Goal: Task Accomplishment & Management: Manage account settings

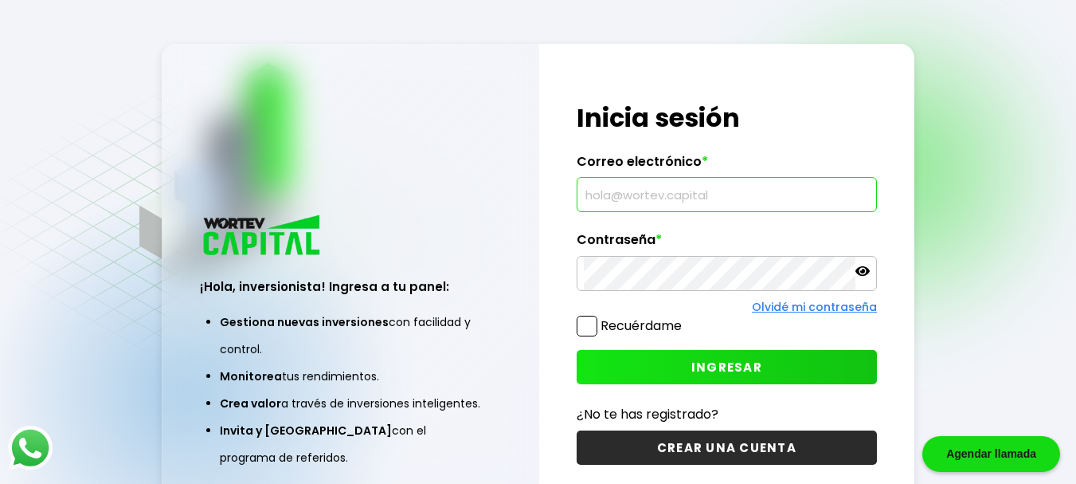
click at [695, 200] on input "text" at bounding box center [727, 194] width 287 height 33
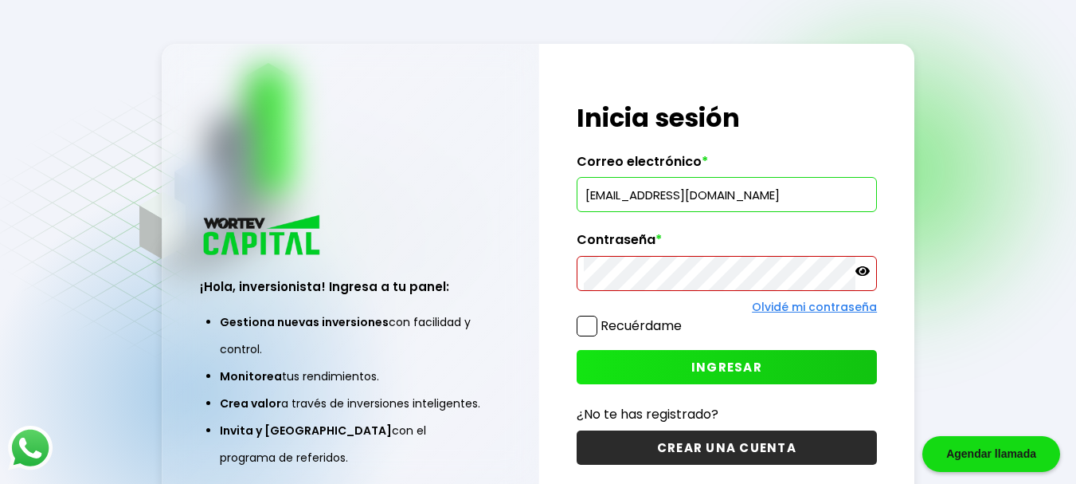
click at [865, 272] on icon at bounding box center [863, 271] width 14 height 14
click at [865, 272] on icon at bounding box center [863, 270] width 14 height 11
click at [729, 366] on span "INGRESAR" at bounding box center [726, 366] width 71 height 17
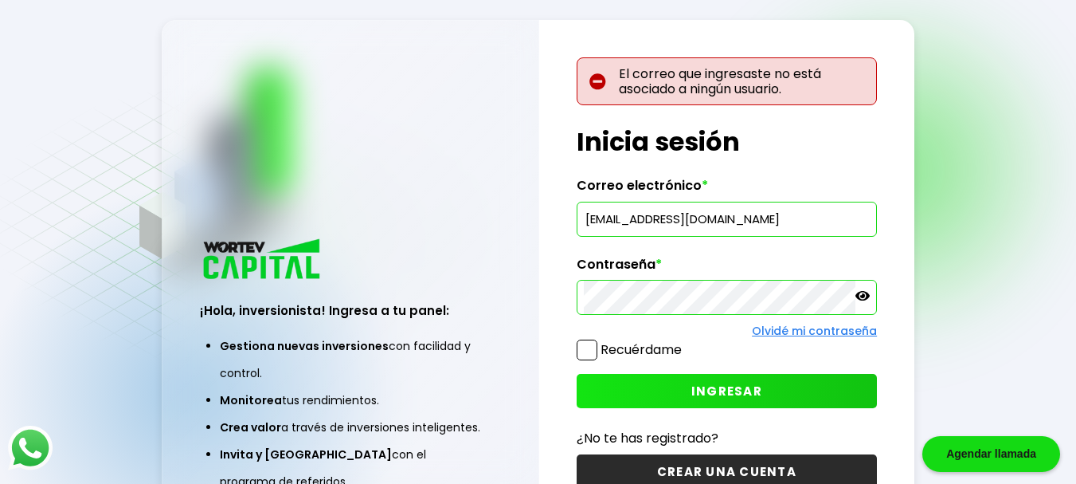
click at [737, 224] on input "[EMAIL_ADDRESS][DOMAIN_NAME]" at bounding box center [727, 218] width 287 height 33
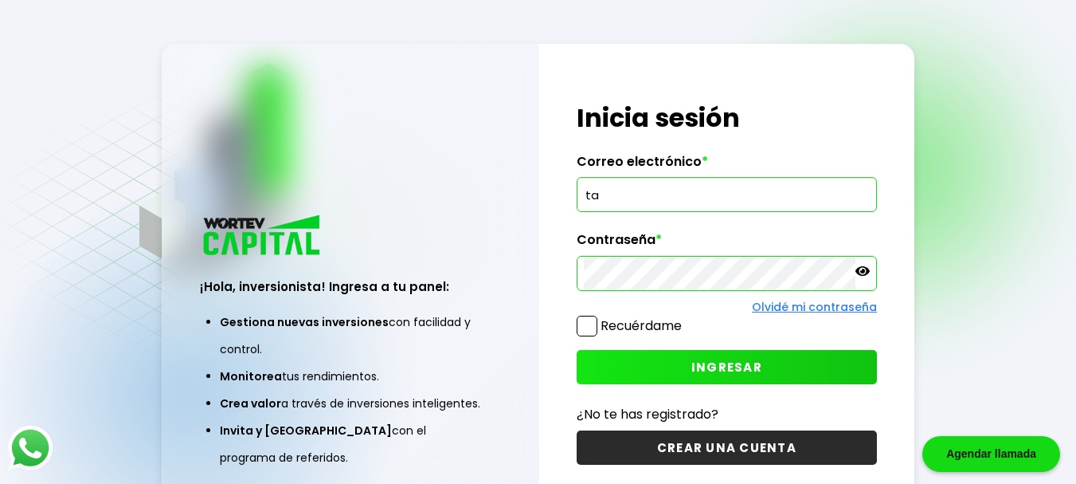
type input "t"
type input "[PERSON_NAME][EMAIL_ADDRESS][PERSON_NAME][DOMAIN_NAME]"
click at [868, 270] on icon at bounding box center [863, 271] width 14 height 10
click at [742, 365] on span "INGRESAR" at bounding box center [726, 366] width 71 height 17
click at [551, 272] on div "¡Hola, inversionista! Ingresa tus credenciales para iniciar sesión Inicia sesió…" at bounding box center [727, 283] width 376 height 478
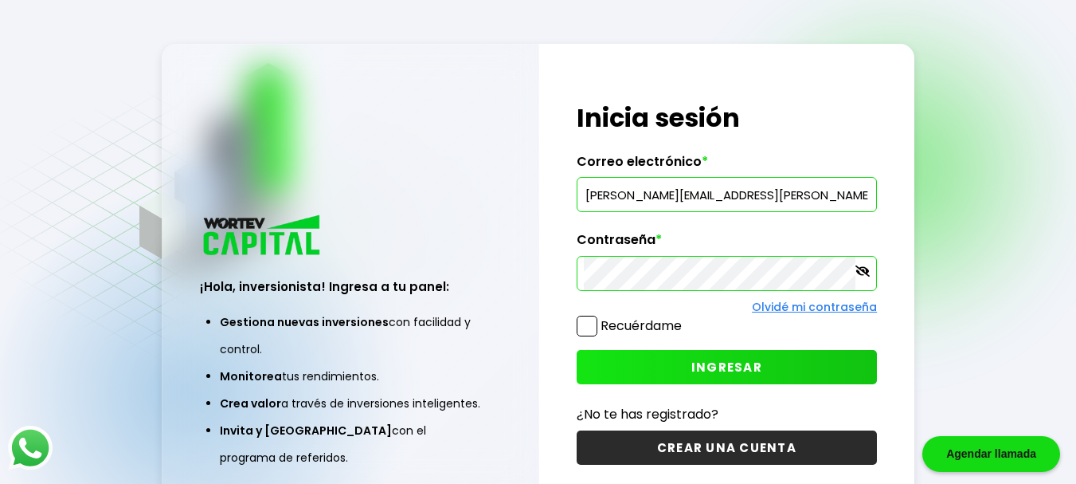
click at [802, 368] on button "INGRESAR" at bounding box center [727, 367] width 301 height 34
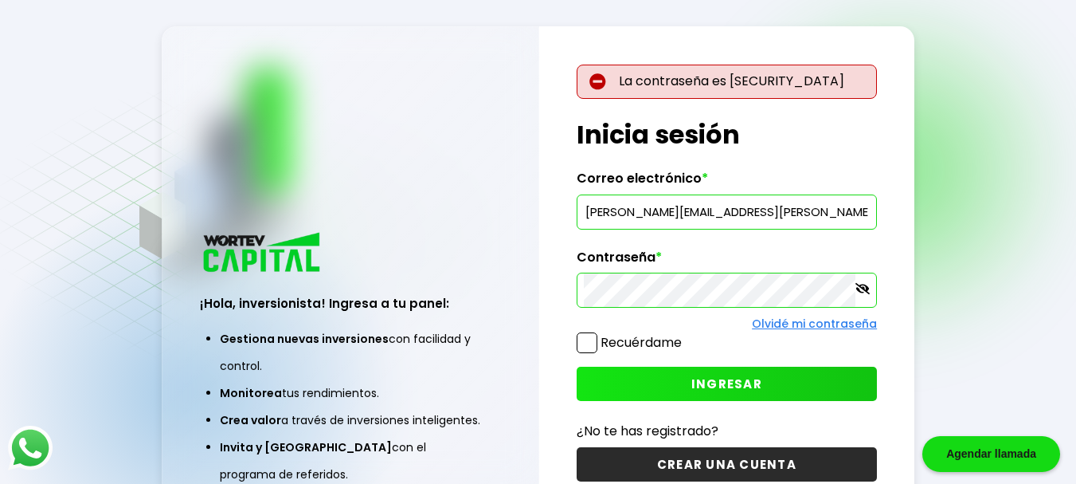
click at [852, 321] on link "Olvidé mi contraseña" at bounding box center [814, 323] width 125 height 16
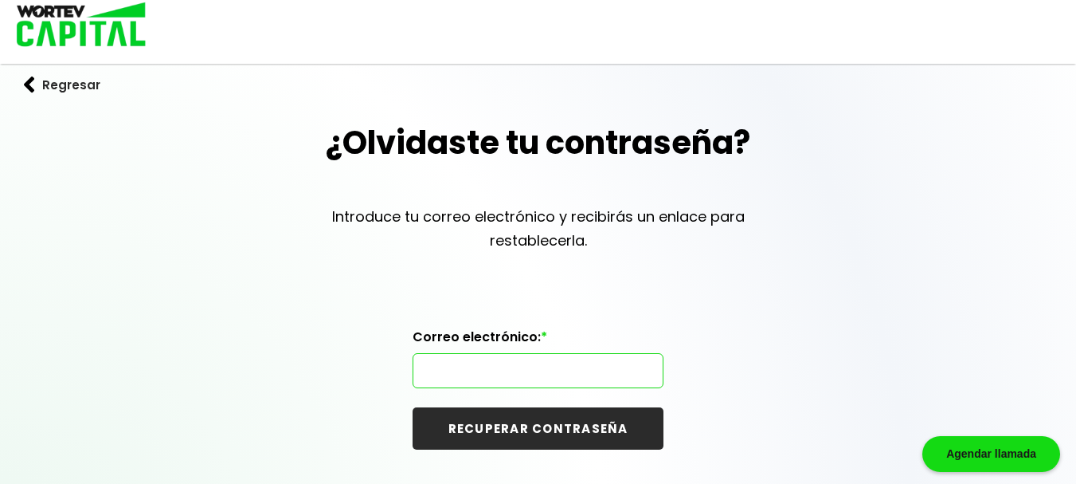
click at [491, 374] on input "text" at bounding box center [538, 370] width 237 height 33
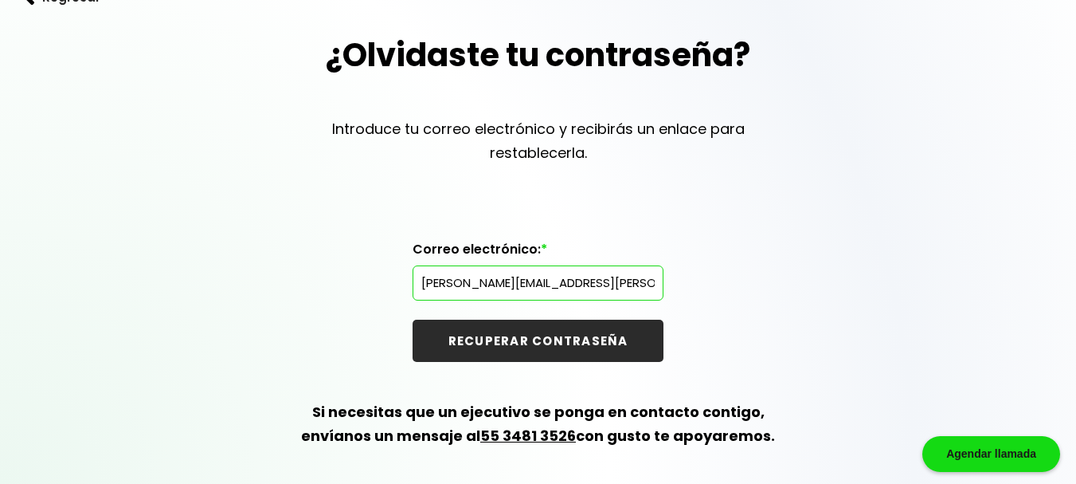
scroll to position [90, 0]
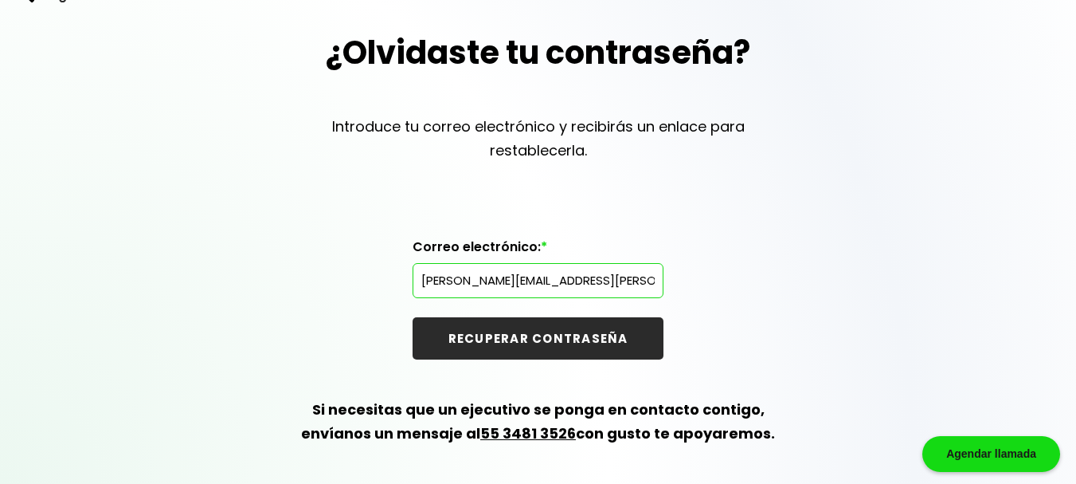
type input "[PERSON_NAME][EMAIL_ADDRESS][PERSON_NAME][DOMAIN_NAME]"
click at [614, 330] on button "RECUPERAR CONTRASEÑA" at bounding box center [538, 338] width 251 height 42
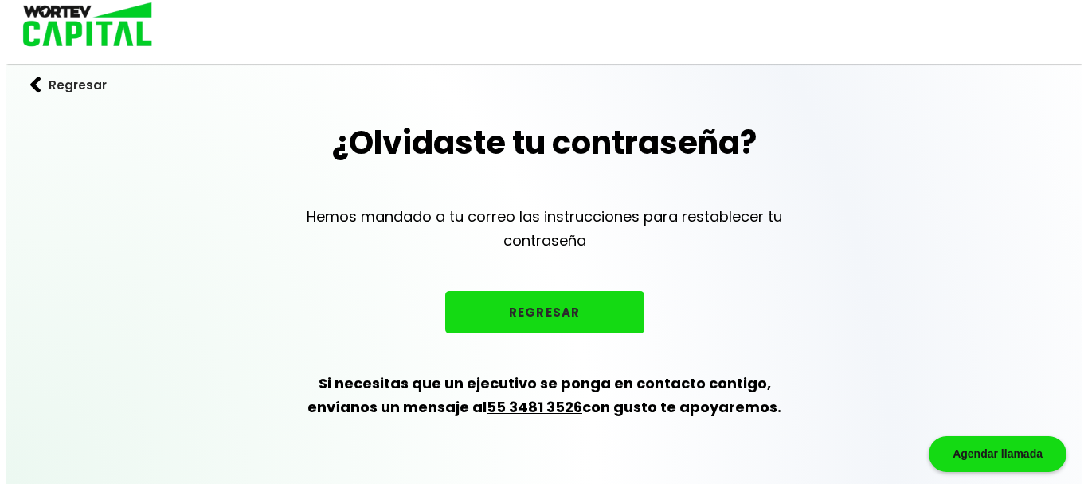
scroll to position [0, 0]
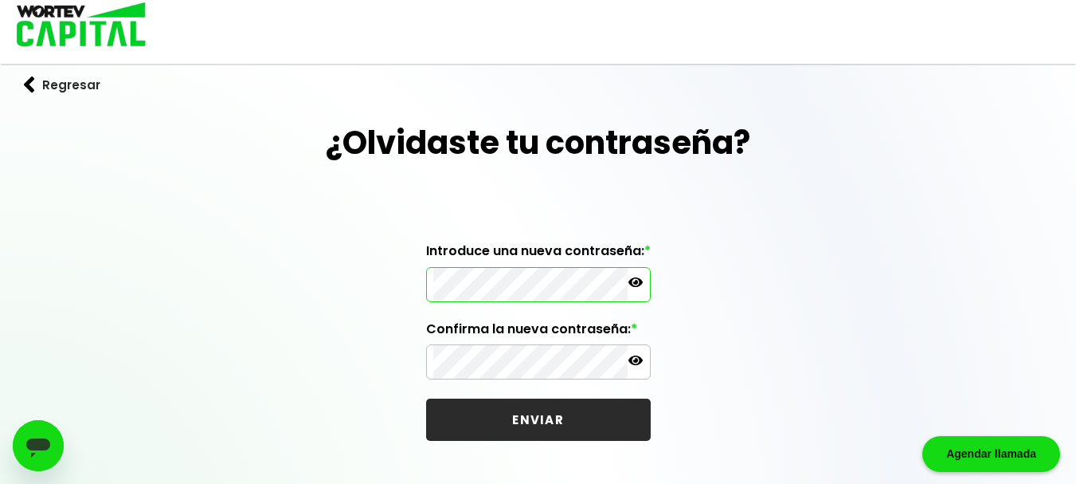
click at [637, 282] on icon at bounding box center [636, 282] width 14 height 10
click at [638, 358] on icon at bounding box center [636, 360] width 14 height 14
click at [583, 425] on button "ENVIAR" at bounding box center [538, 419] width 225 height 42
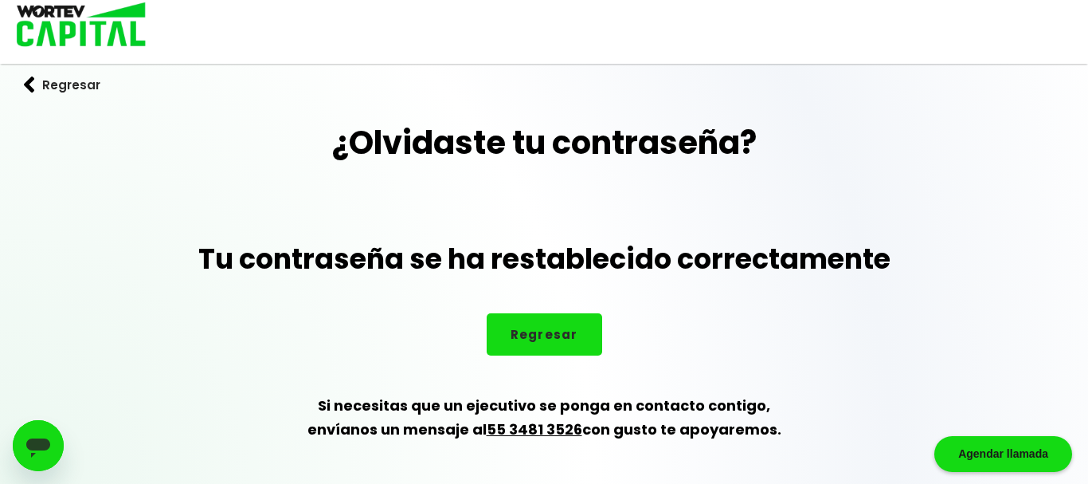
click at [554, 345] on button "Regresar" at bounding box center [545, 334] width 116 height 42
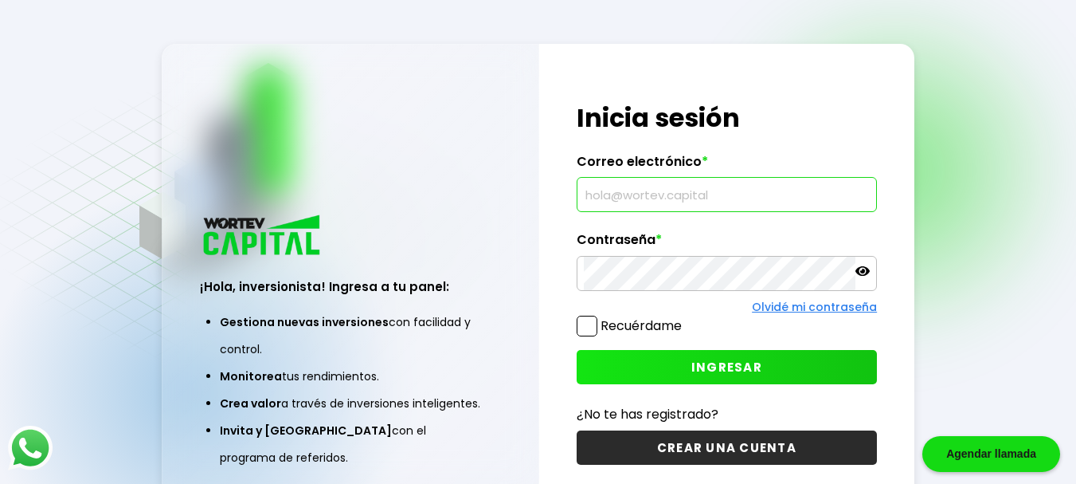
click at [676, 194] on input "text" at bounding box center [727, 194] width 287 height 33
type input "[PERSON_NAME][EMAIL_ADDRESS][PERSON_NAME][DOMAIN_NAME]"
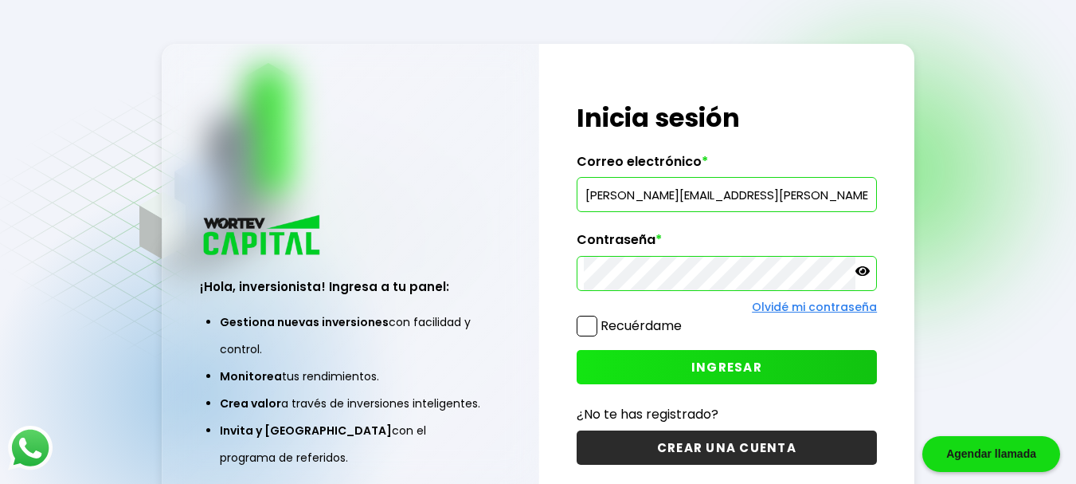
click at [867, 267] on icon at bounding box center [863, 271] width 14 height 14
click at [739, 367] on span "INGRESAR" at bounding box center [726, 366] width 71 height 17
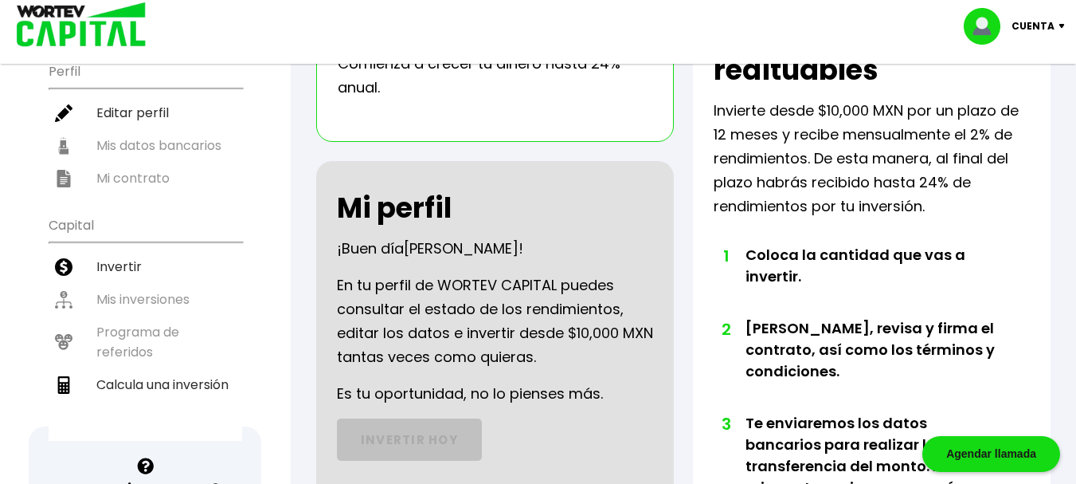
scroll to position [159, 0]
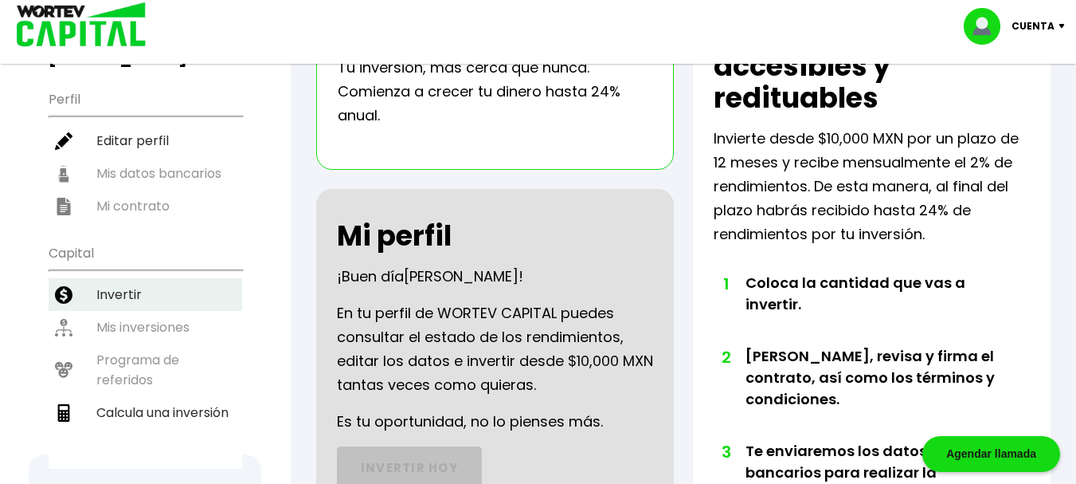
click at [119, 278] on li "Invertir" at bounding box center [146, 294] width 194 height 33
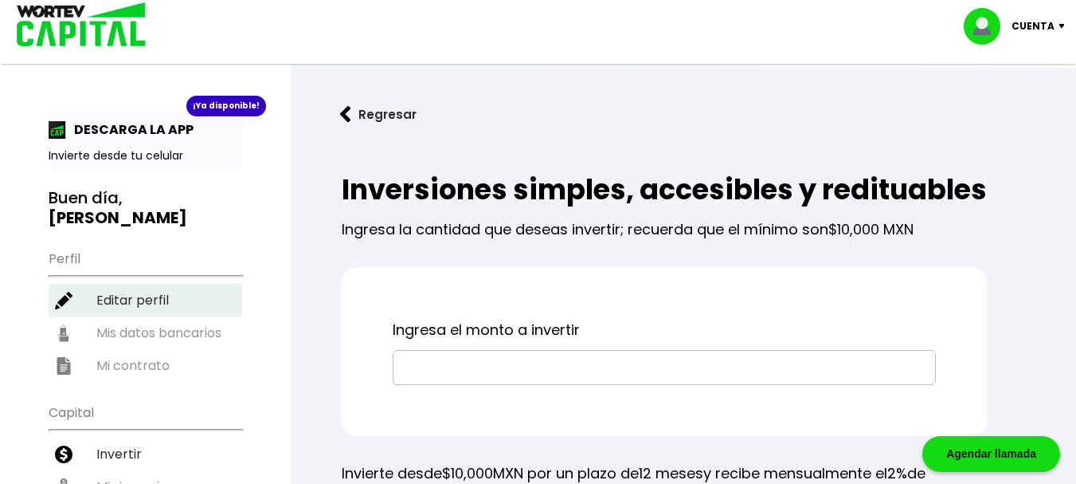
click at [151, 284] on li "Editar perfil" at bounding box center [146, 300] width 194 height 33
select select "Hombre"
select select "Licenciatura"
select select "TM"
select select "Santander"
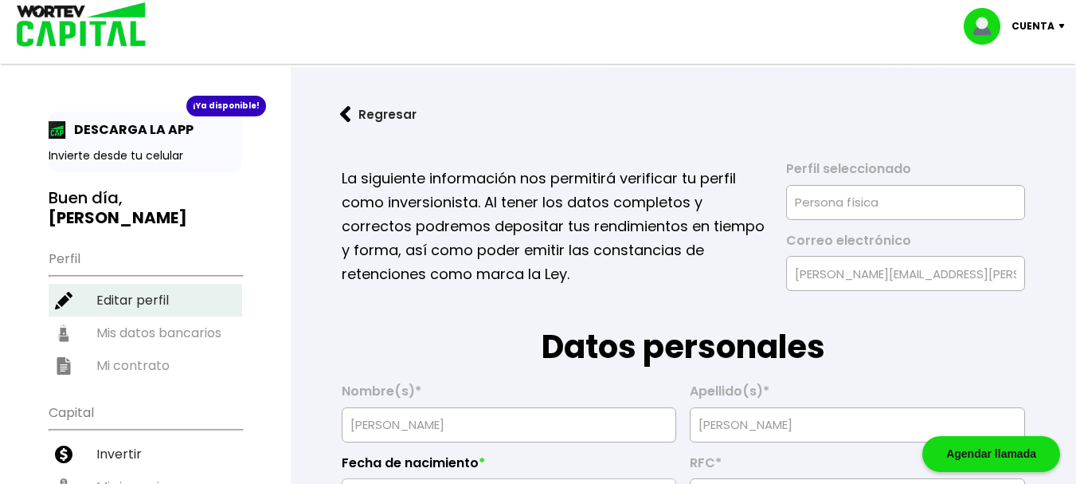
type input "18/06/1971"
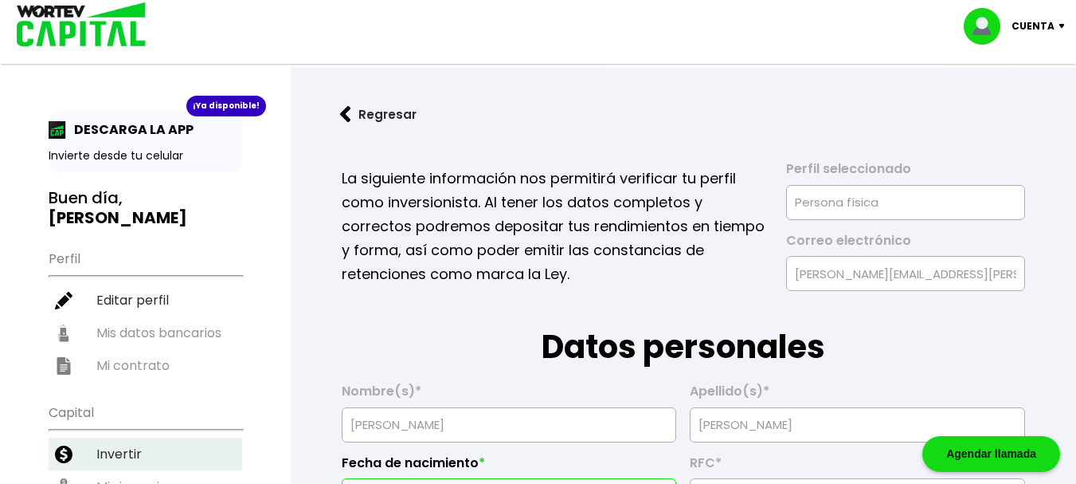
click at [110, 437] on li "Invertir" at bounding box center [146, 453] width 194 height 33
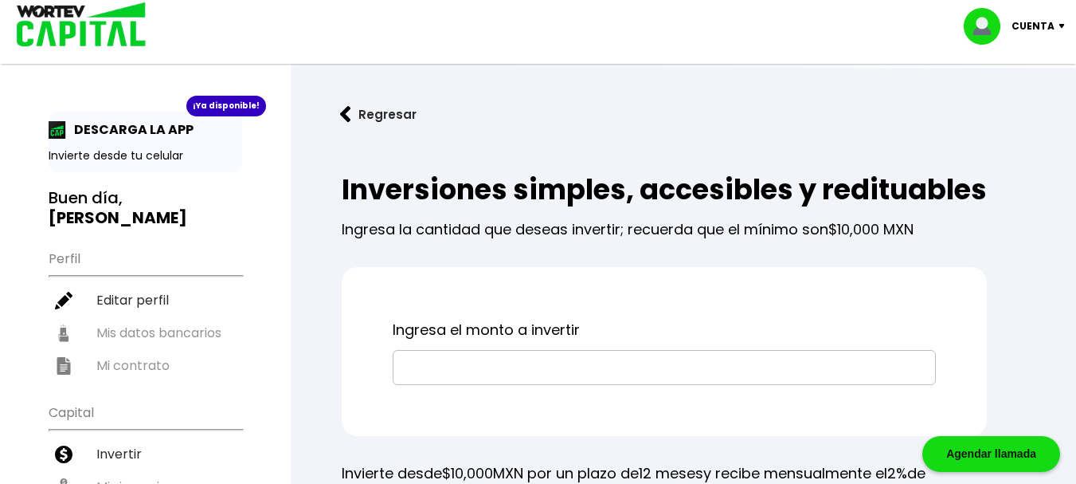
click at [979, 30] on img at bounding box center [988, 26] width 48 height 37
click at [997, 117] on li "Cerrar sesión" at bounding box center [1016, 106] width 127 height 33
